Goal: Task Accomplishment & Management: Use online tool/utility

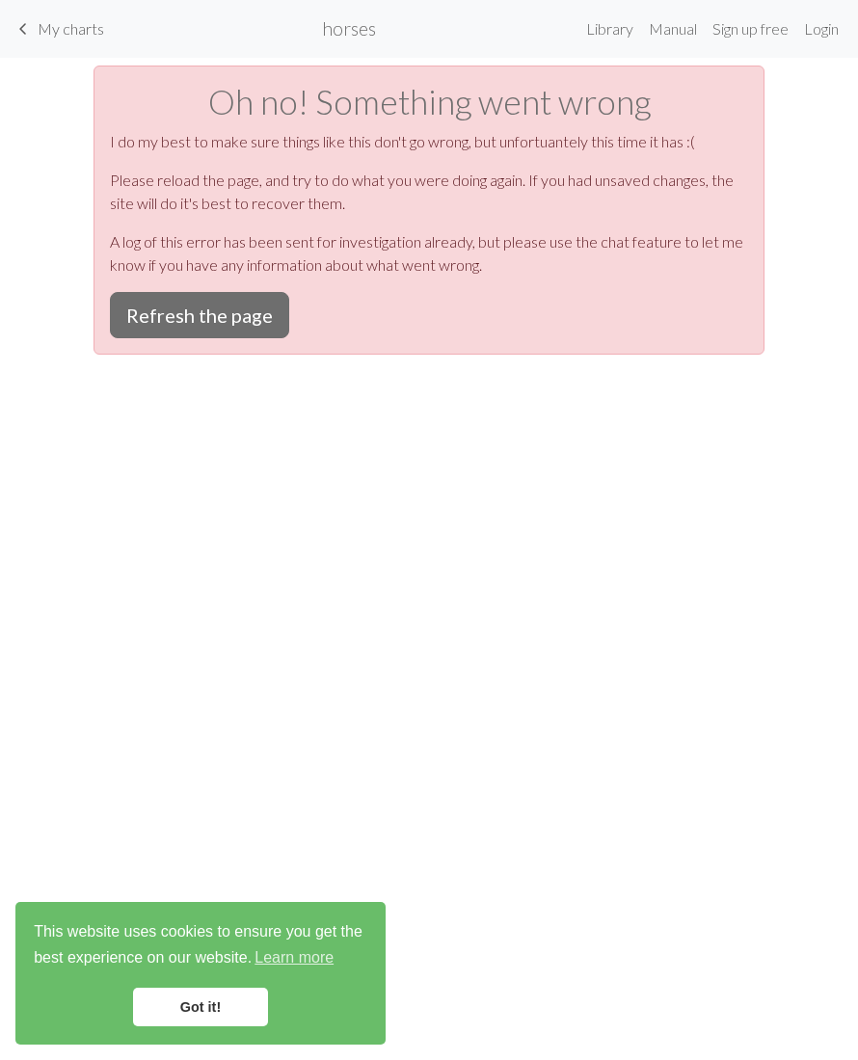
click at [199, 996] on link "Got it!" at bounding box center [200, 1007] width 135 height 39
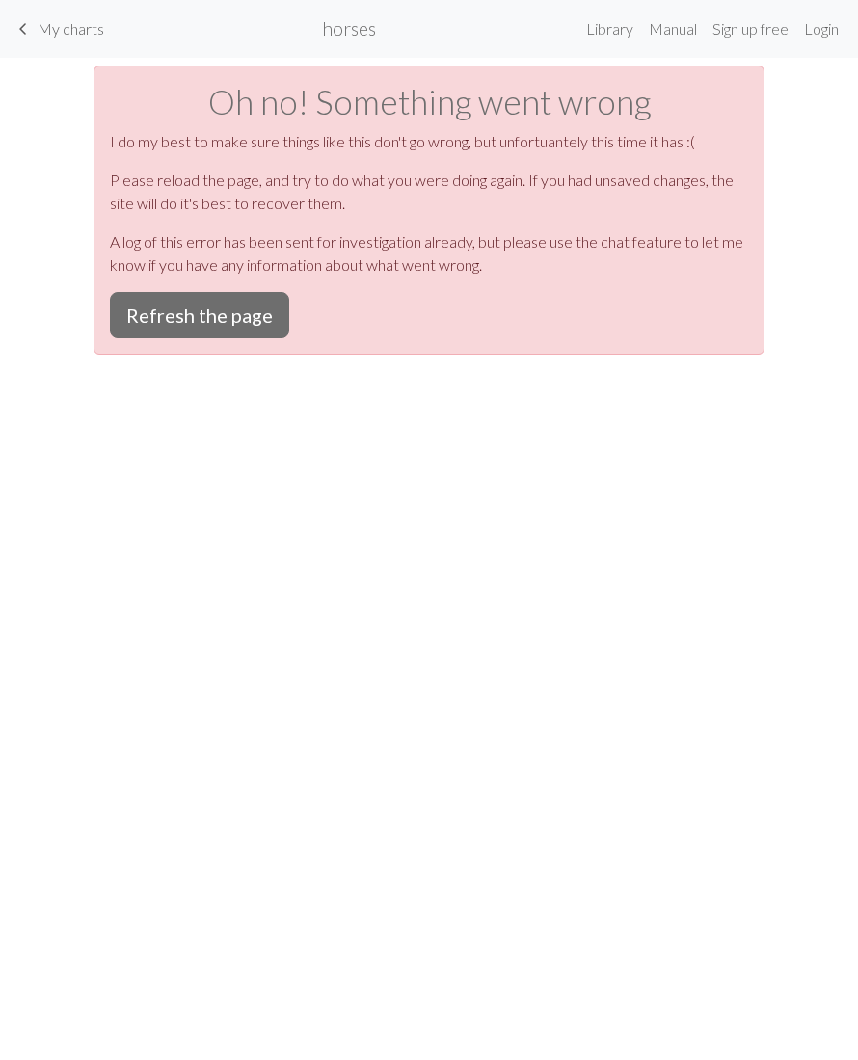
click at [212, 314] on button "Refresh the page" at bounding box center [199, 315] width 179 height 46
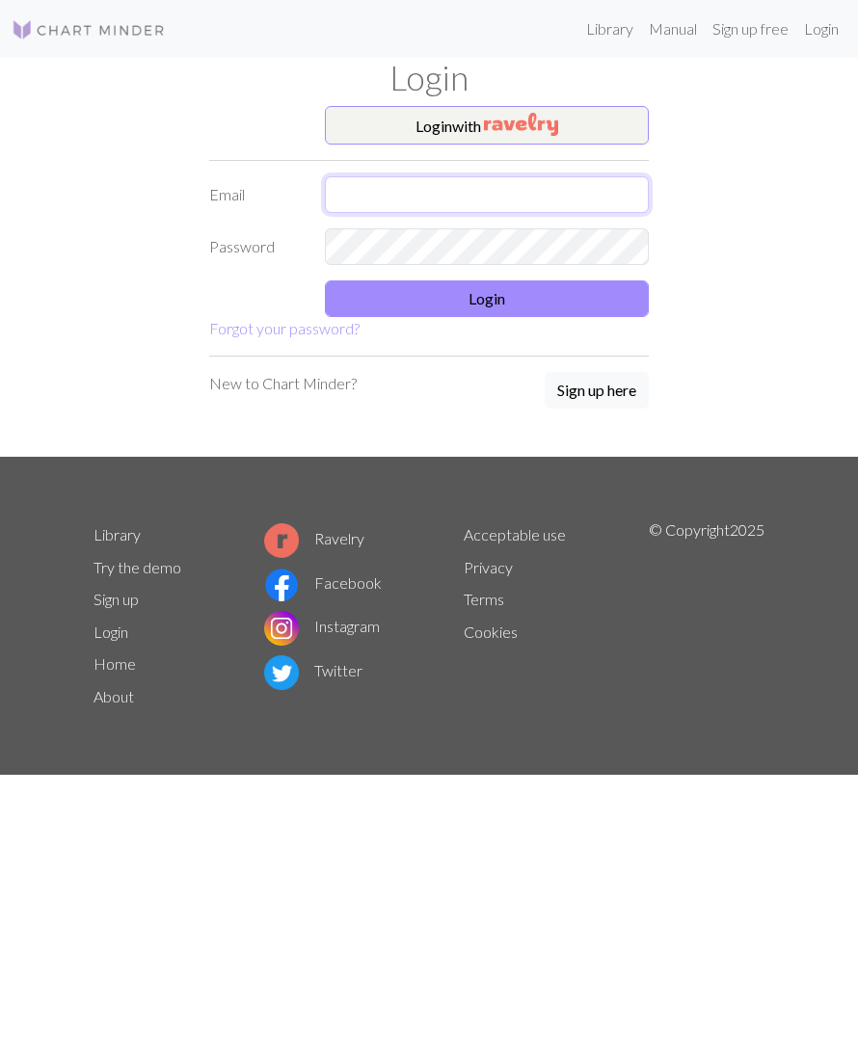
type input "[EMAIL_ADDRESS][DOMAIN_NAME]"
click at [491, 305] on button "Login" at bounding box center [487, 298] width 324 height 37
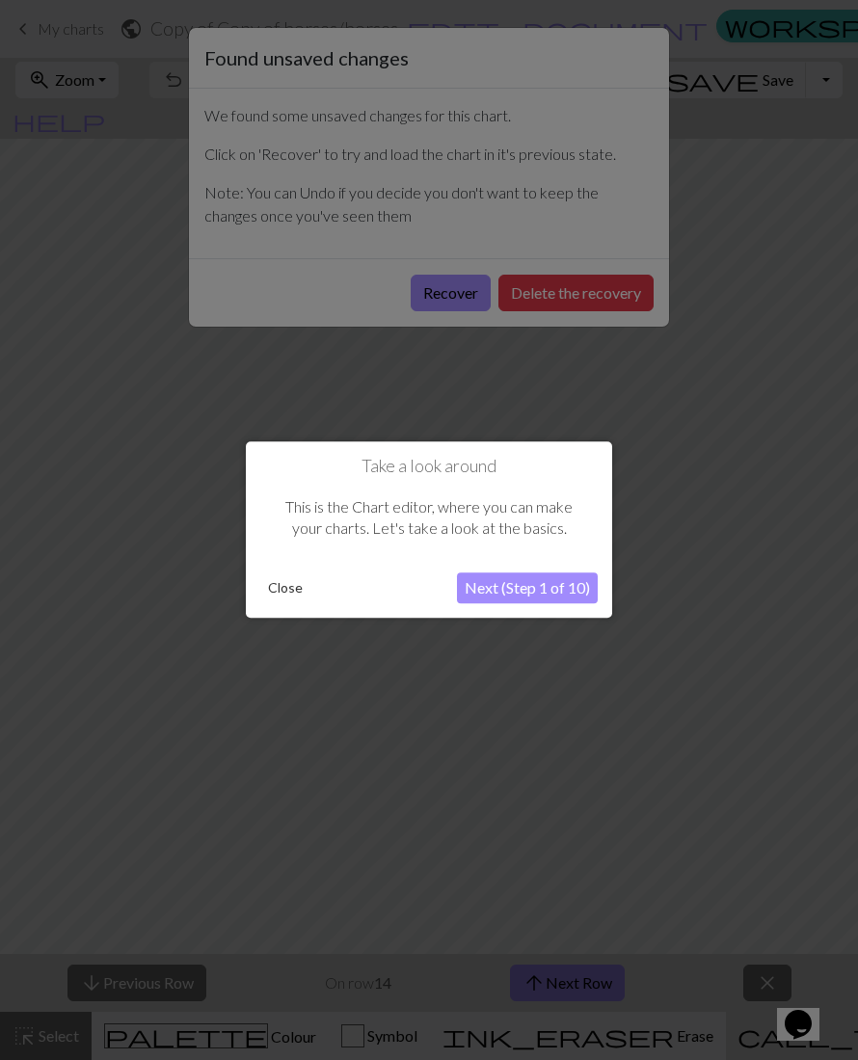
click at [289, 597] on button "Close" at bounding box center [285, 588] width 50 height 29
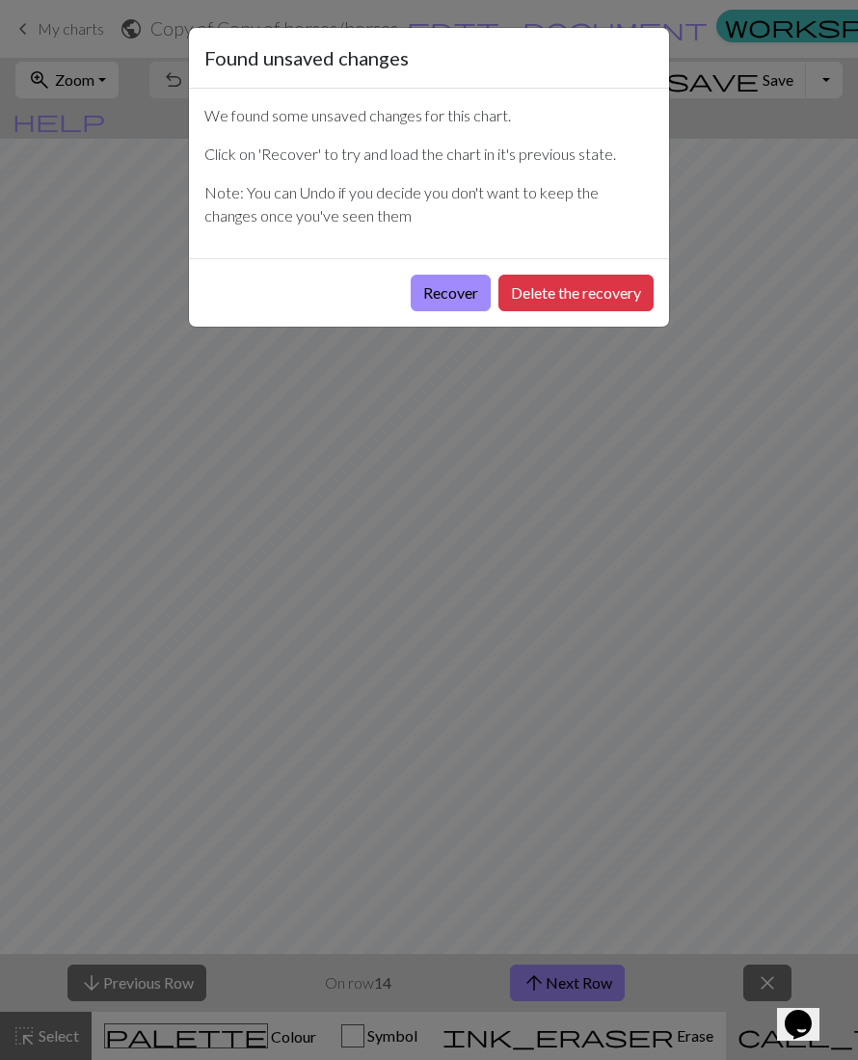
click at [448, 296] on button "Recover" at bounding box center [451, 293] width 80 height 37
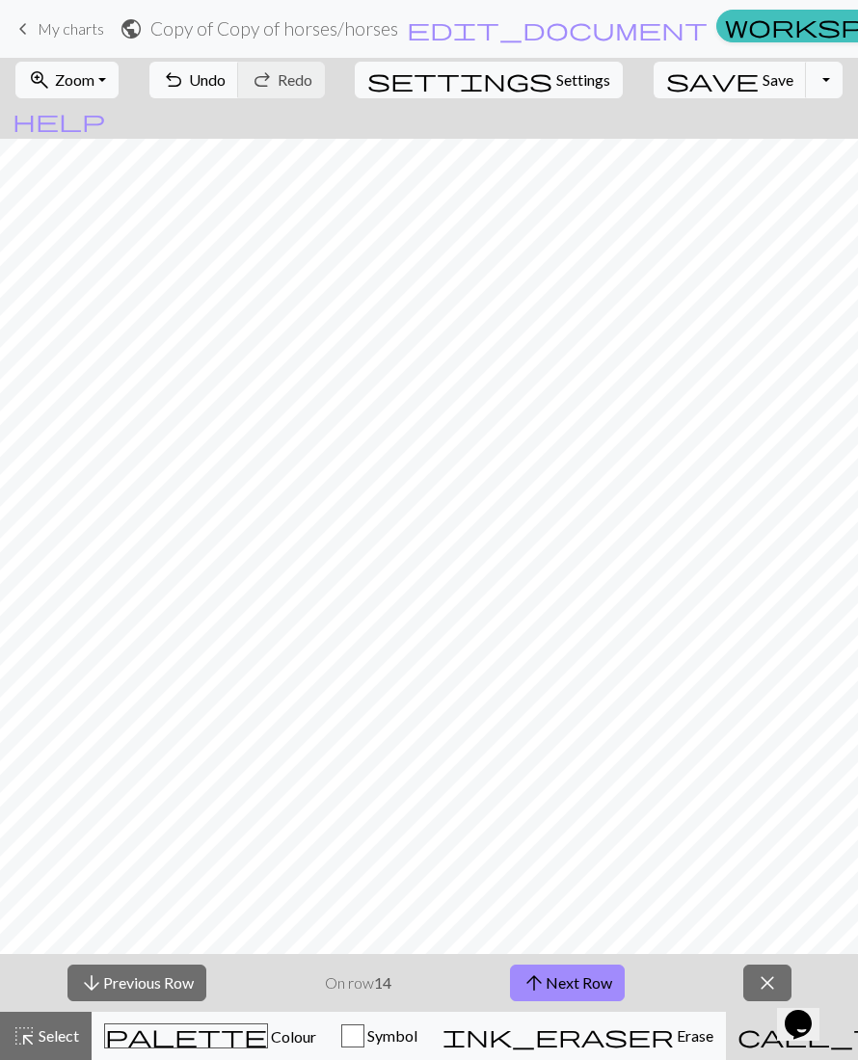
click at [105, 107] on span "help" at bounding box center [59, 120] width 93 height 27
